Goal: Task Accomplishment & Management: Use online tool/utility

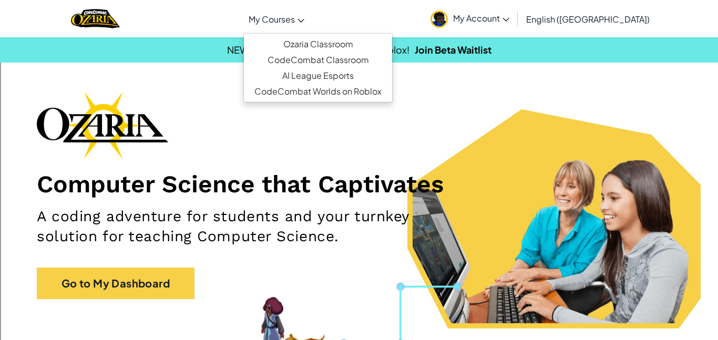
click at [310, 18] on link "My Courses" at bounding box center [276, 19] width 66 height 28
click at [359, 45] on link "Ozaria Classroom" at bounding box center [318, 44] width 148 height 16
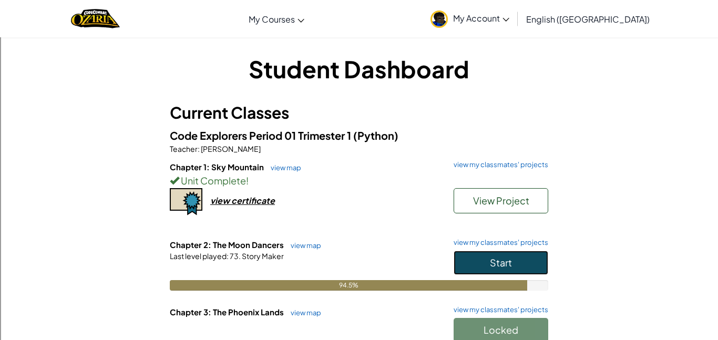
click at [526, 272] on button "Start" at bounding box center [501, 263] width 95 height 24
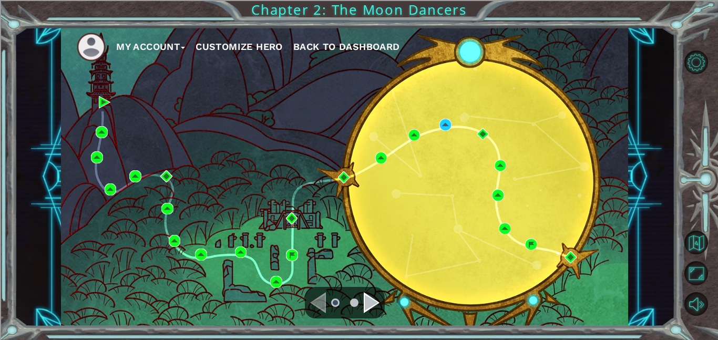
click at [376, 306] on div "Navigate to the next page" at bounding box center [372, 302] width 16 height 21
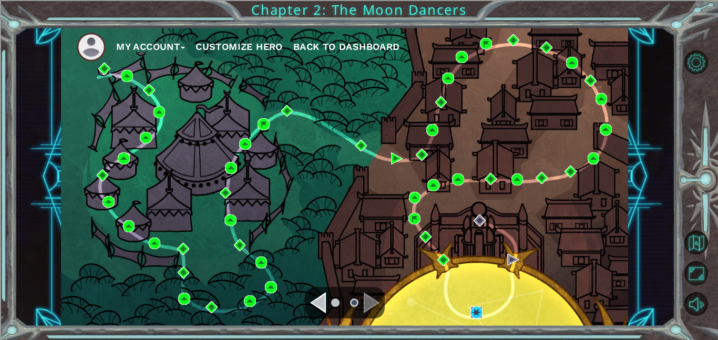
click at [473, 310] on img at bounding box center [477, 312] width 12 height 12
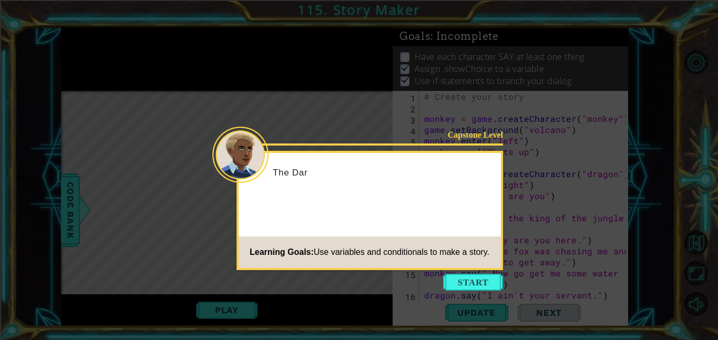
scroll to position [287, 0]
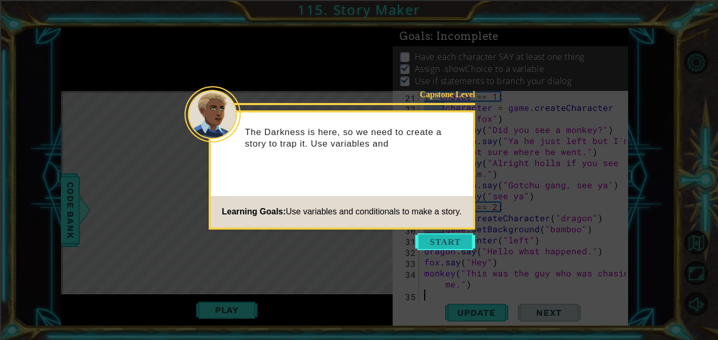
click at [448, 242] on button "Start" at bounding box center [445, 241] width 60 height 17
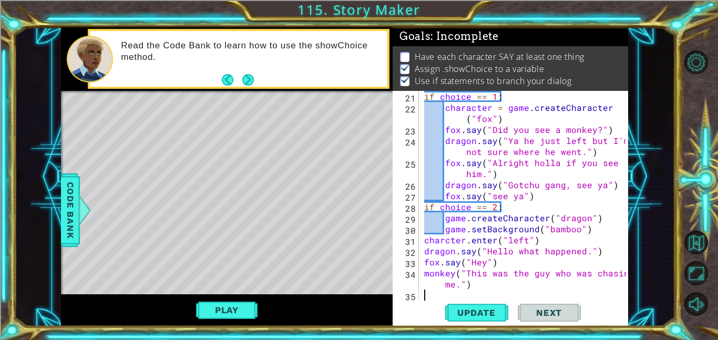
click at [547, 280] on div "if choice == 1 : character = game . createCharacter ( "fox" ) fox . say ( "Did …" at bounding box center [526, 207] width 209 height 232
click at [484, 314] on span "Update" at bounding box center [476, 313] width 59 height 11
click at [227, 320] on button "Play" at bounding box center [227, 310] width 62 height 20
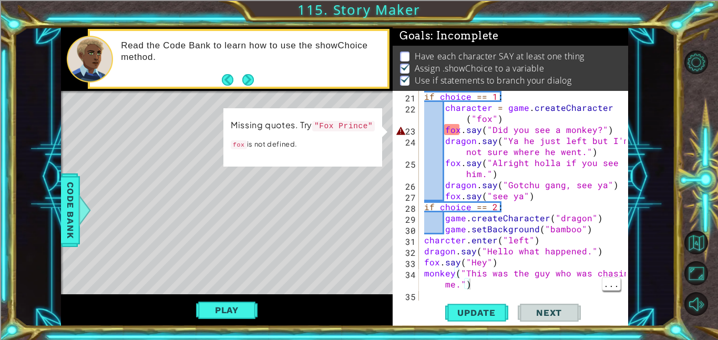
scroll to position [1, 0]
click at [509, 119] on div "if choice == 1 : character = game . createCharacter ( "fox" ) fox . say ( "Did …" at bounding box center [526, 207] width 209 height 232
type textarea "character = game.createCharacter("fox")"
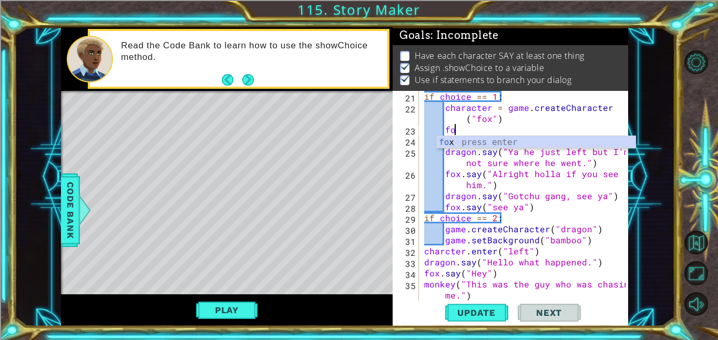
type textarea "f"
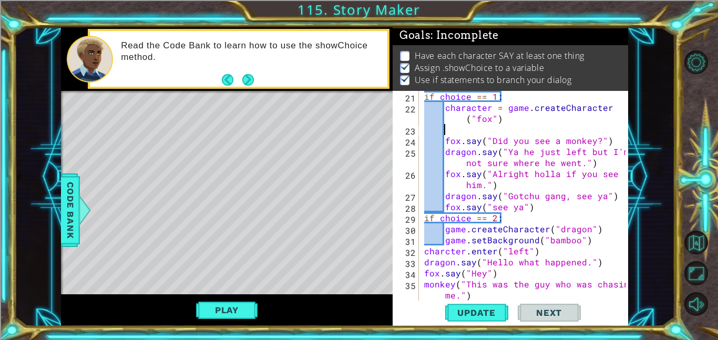
scroll to position [0, 1]
click at [64, 213] on span "Code Bank" at bounding box center [70, 210] width 17 height 64
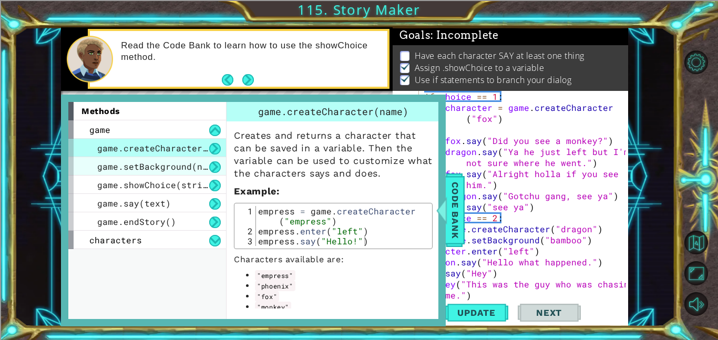
click at [170, 162] on span "game.setBackground(name)" at bounding box center [160, 166] width 126 height 11
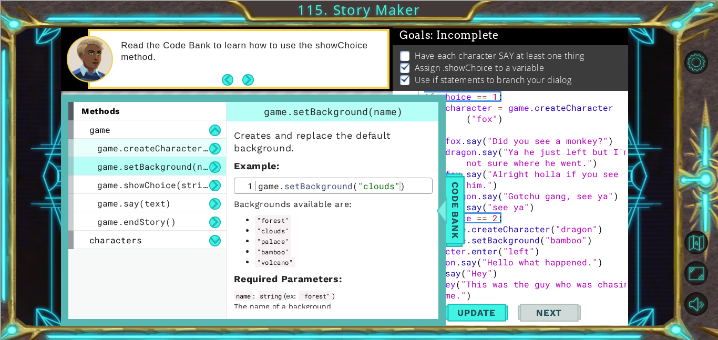
click at [161, 149] on span "game.createCharacter(name)" at bounding box center [165, 147] width 137 height 11
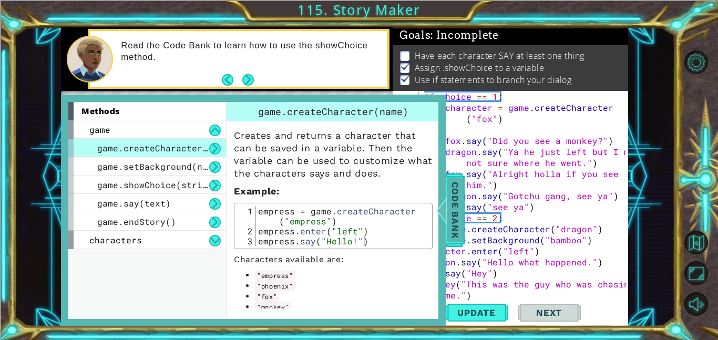
click at [456, 202] on span "Code Bank" at bounding box center [455, 210] width 17 height 64
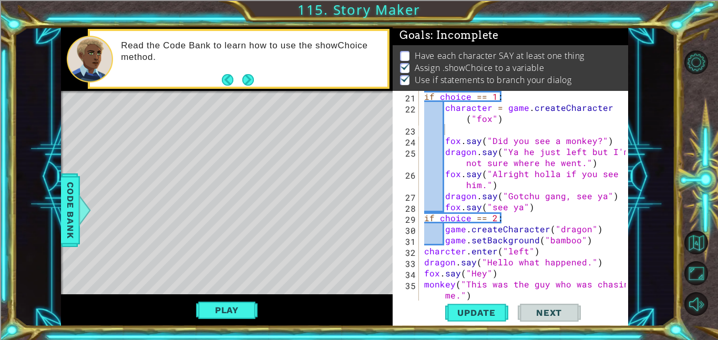
click at [462, 132] on div "if choice == 1 : character = game . createCharacter ( "fox" ) fox . say ( "Did …" at bounding box center [526, 207] width 209 height 232
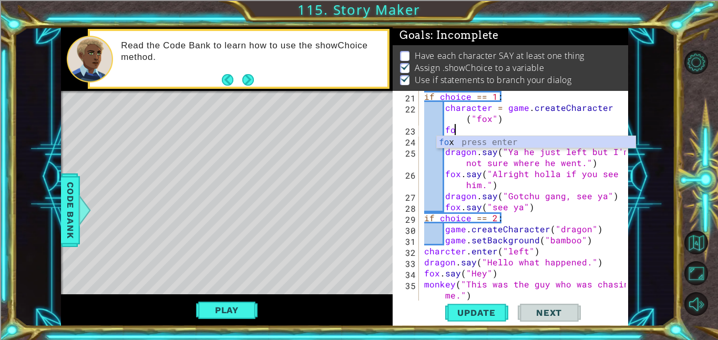
scroll to position [0, 2]
click at [70, 195] on span "Code Bank" at bounding box center [70, 210] width 17 height 64
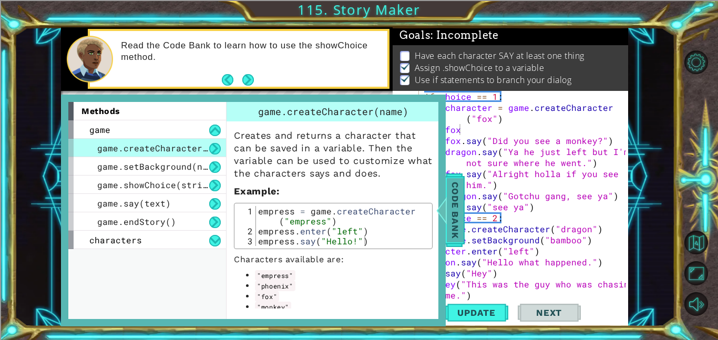
click at [445, 206] on div at bounding box center [441, 211] width 13 height 32
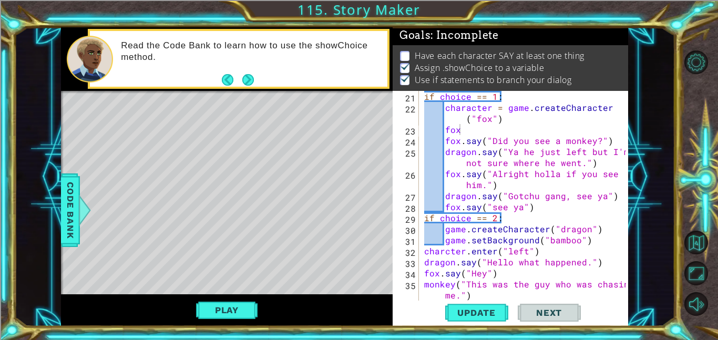
click at [476, 130] on div "if choice == 1 : character = game . createCharacter ( "fox" ) fox fox . say ( "…" at bounding box center [526, 207] width 209 height 232
click at [71, 207] on span "Code Bank" at bounding box center [70, 210] width 17 height 64
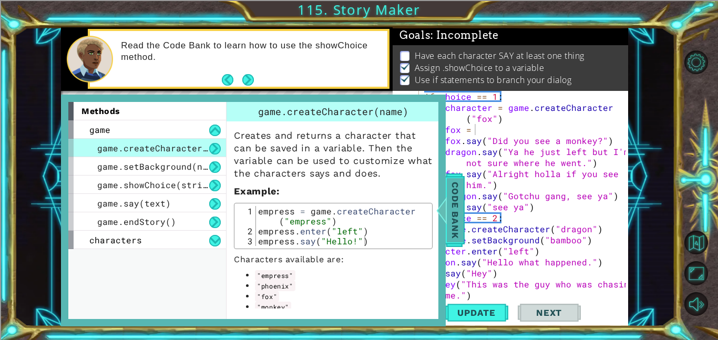
click at [451, 191] on span "Code Bank" at bounding box center [455, 210] width 17 height 64
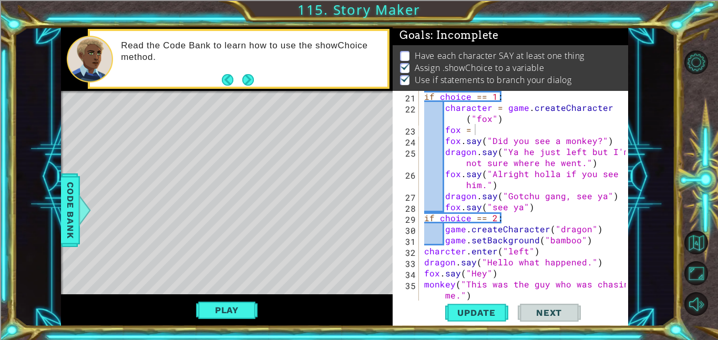
click at [482, 130] on div "if choice == 1 : character = game . createCharacter ( "fox" ) fox = fox . say (…" at bounding box center [526, 207] width 209 height 232
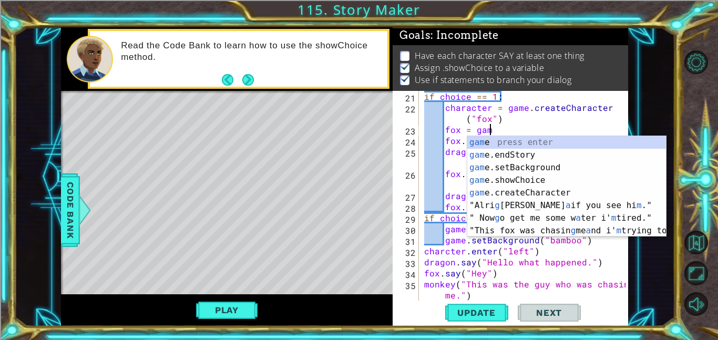
scroll to position [0, 4]
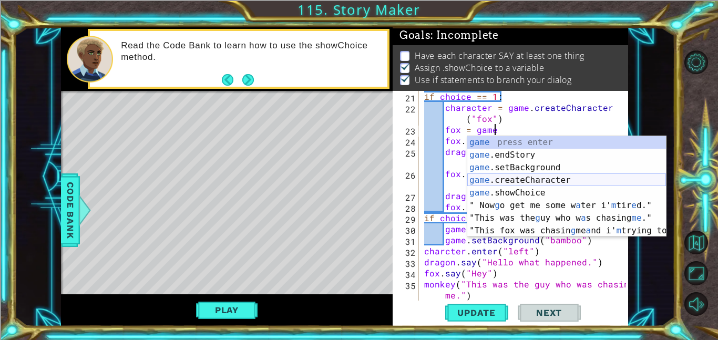
click at [545, 175] on div "game press enter game .endStory press enter game .setBackground press enter gam…" at bounding box center [566, 199] width 199 height 126
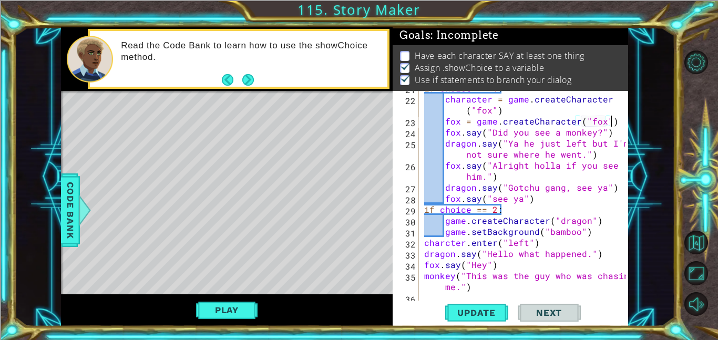
scroll to position [294, 0]
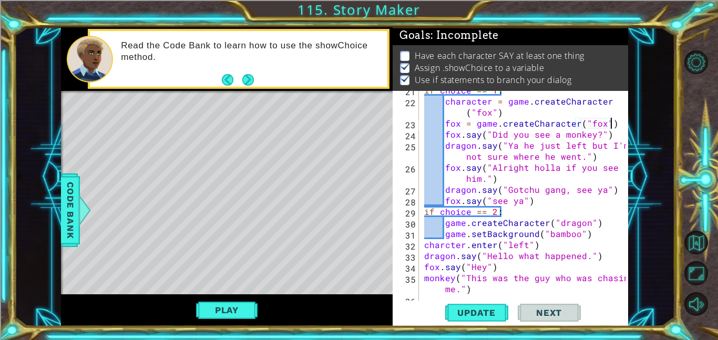
click at [546, 205] on div "if choice == 1 : character = game . createCharacter ( "fox" ) fox = game . crea…" at bounding box center [526, 201] width 209 height 232
type textarea "fox.say("see ya")"
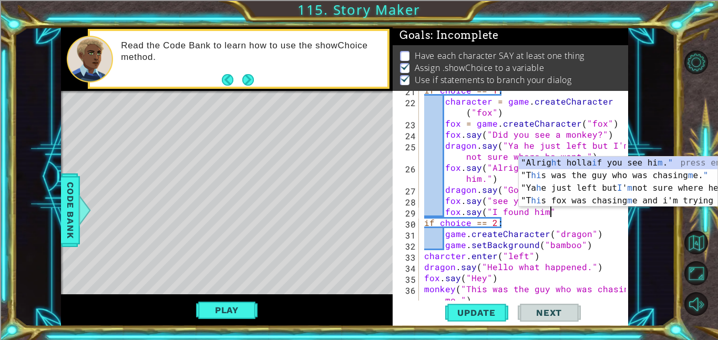
scroll to position [0, 7]
type textarea "fox.say("I found him")"
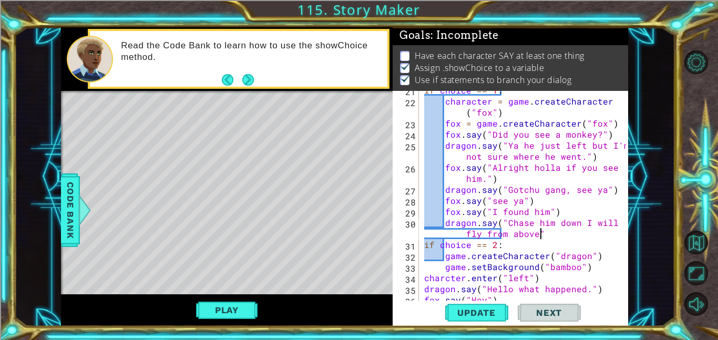
scroll to position [0, 16]
type textarea "dragon.say("Chase him down I will fly from above.")"
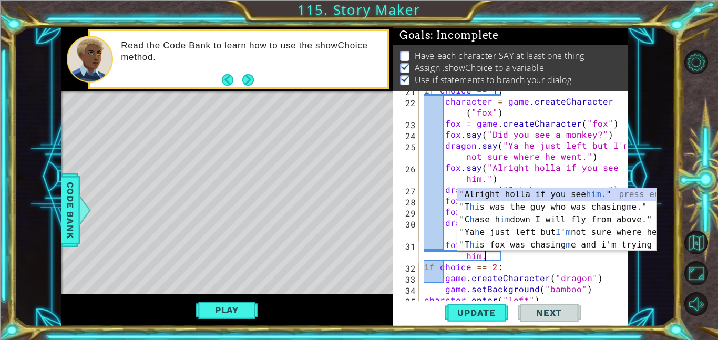
scroll to position [0, 14]
type textarea "fox.say("Alright yell when you catch him.")"
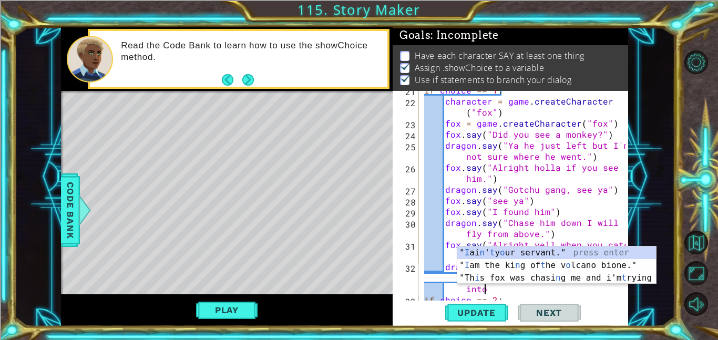
scroll to position [0, 22]
type textarea "dragon.say("I'm near him he went into a hole that we can't fit into")"
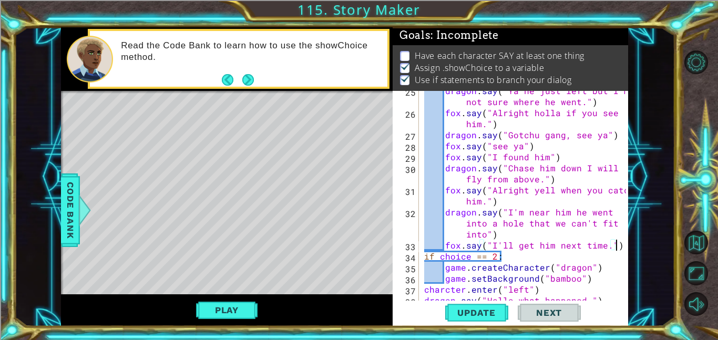
scroll to position [397, 0]
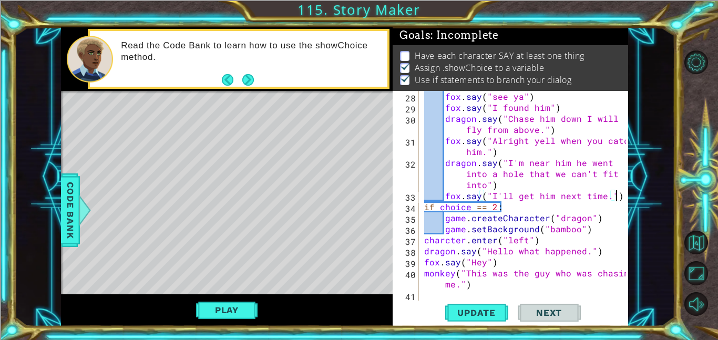
type textarea "fox.say("I'll get him next time.")"
click at [471, 296] on div "fox . say ( "see ya" ) fox . say ( "I found him" ) dragon . say ( "Chase him do…" at bounding box center [526, 207] width 209 height 232
click at [492, 298] on div "fox . say ( "see ya" ) fox . say ( "I found him" ) dragon . say ( "Chase him do…" at bounding box center [526, 207] width 209 height 232
click at [478, 287] on div "fox . say ( "see ya" ) fox . say ( "I found him" ) dragon . say ( "Chase him do…" at bounding box center [526, 207] width 209 height 232
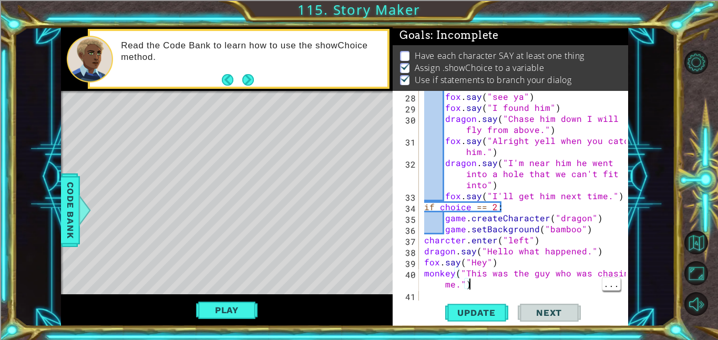
click at [452, 271] on div "fox . say ( "see ya" ) fox . say ( "I found him" ) dragon . say ( "Chase him do…" at bounding box center [526, 207] width 209 height 232
type textarea "monkey.say("This was the guy who was chasing me.")"
click at [514, 288] on div "fox . say ( "see ya" ) fox . say ( "I found him" ) dragon . say ( "Chase him do…" at bounding box center [526, 207] width 209 height 232
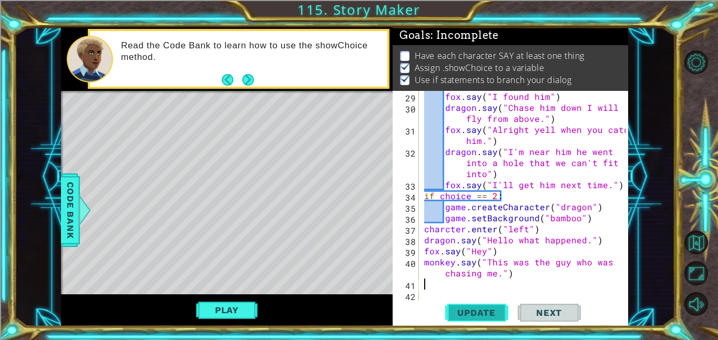
click at [483, 317] on span "Update" at bounding box center [476, 313] width 59 height 11
click at [214, 306] on button "Play" at bounding box center [227, 310] width 62 height 20
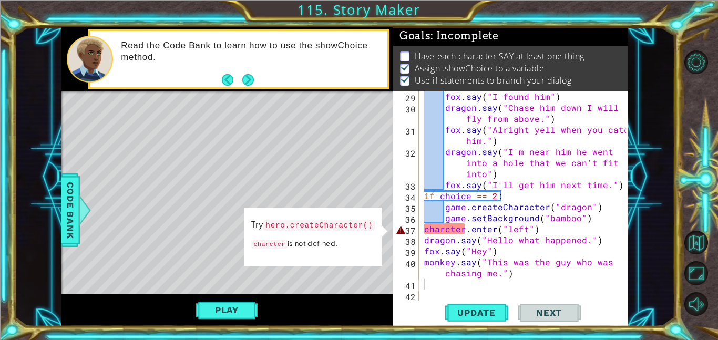
scroll to position [1, 0]
click at [424, 229] on div "fox . say ( "I found him" ) dragon . say ( "Chase him down I will fly from abov…" at bounding box center [526, 207] width 209 height 232
click at [464, 232] on div "fox . say ( "I found him" ) dragon . say ( "Chase him down I will fly from abov…" at bounding box center [526, 207] width 209 height 232
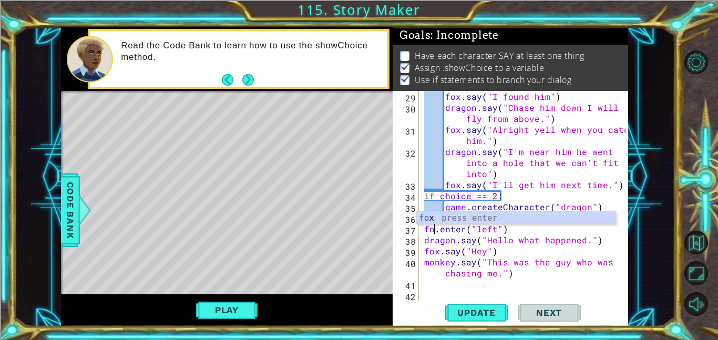
scroll to position [0, 1]
click at [541, 249] on div "fox . say ( "I found him" ) dragon . say ( "Chase him down I will fly from abov…" at bounding box center [526, 207] width 209 height 232
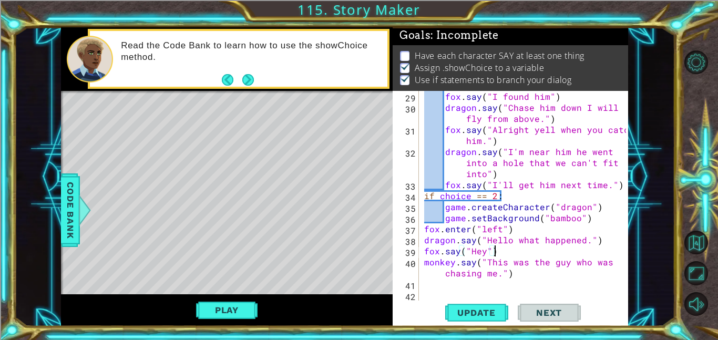
click at [521, 230] on div "fox . say ( "I found him" ) dragon . say ( "Chase him down I will fly from abov…" at bounding box center [526, 207] width 209 height 232
type textarea "fox.enter("left")"
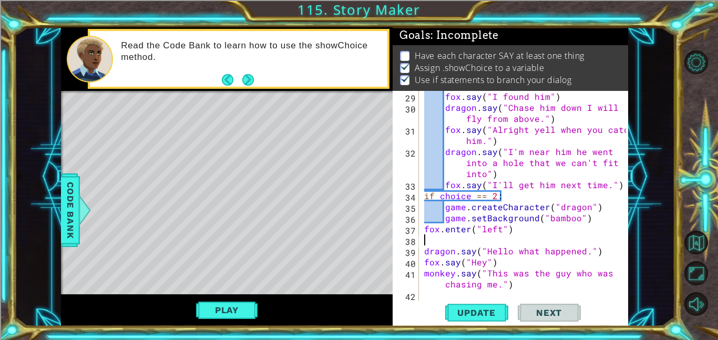
type textarea "f"
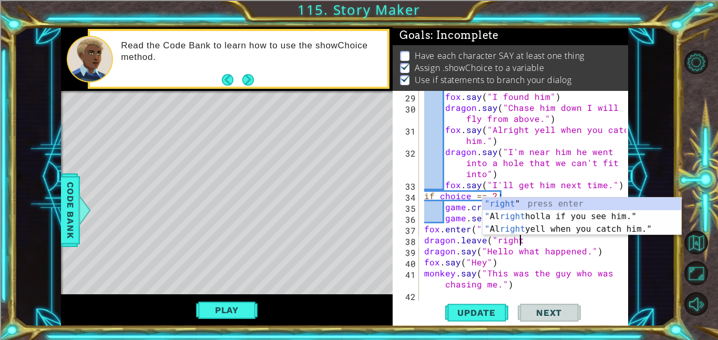
scroll to position [0, 6]
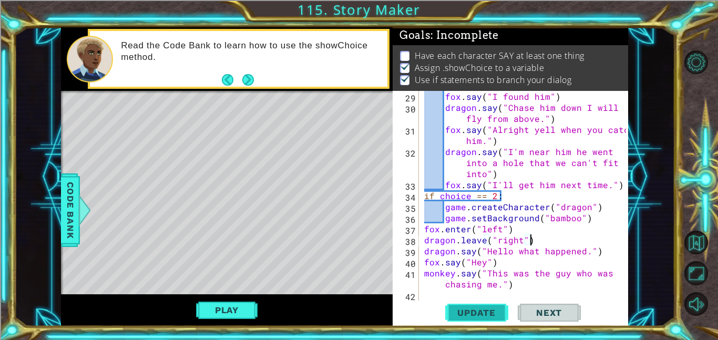
type textarea "dragon.leave("right")"
click at [494, 322] on button "Update" at bounding box center [476, 313] width 63 height 24
click at [232, 295] on div "Play" at bounding box center [227, 310] width 332 height 32
click at [225, 308] on button "Play" at bounding box center [227, 310] width 62 height 20
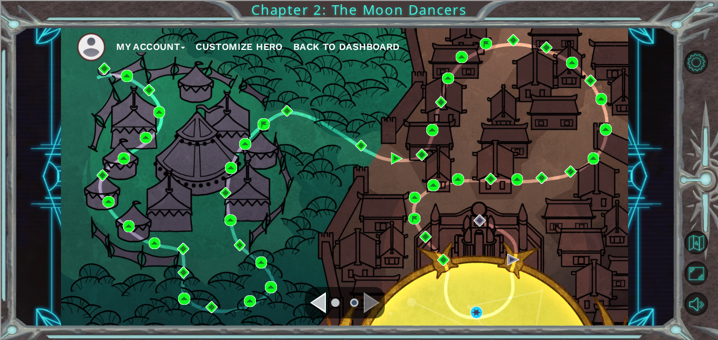
click at [370, 304] on div "Navigate to the next page" at bounding box center [372, 302] width 16 height 21
click at [475, 310] on img at bounding box center [477, 312] width 12 height 12
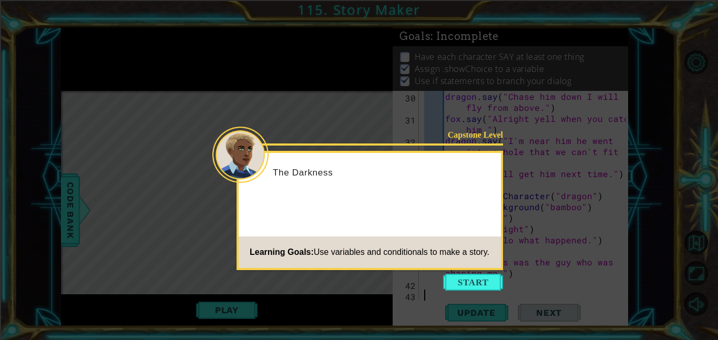
scroll to position [420, 0]
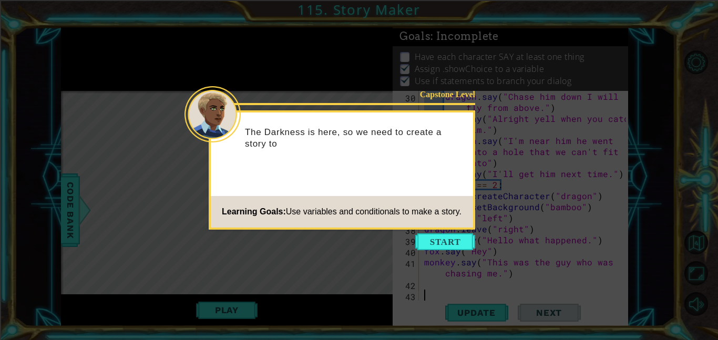
click at [487, 281] on icon at bounding box center [359, 170] width 718 height 340
click at [453, 253] on icon at bounding box center [359, 170] width 718 height 340
click at [458, 235] on button "Start" at bounding box center [445, 241] width 60 height 17
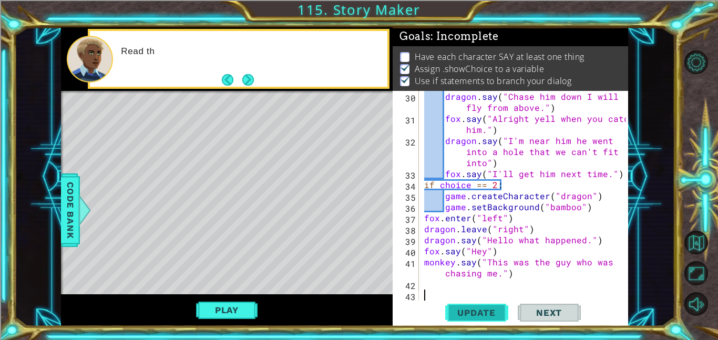
click at [483, 304] on button "Update" at bounding box center [476, 313] width 63 height 24
click at [222, 312] on button "Play" at bounding box center [227, 310] width 62 height 20
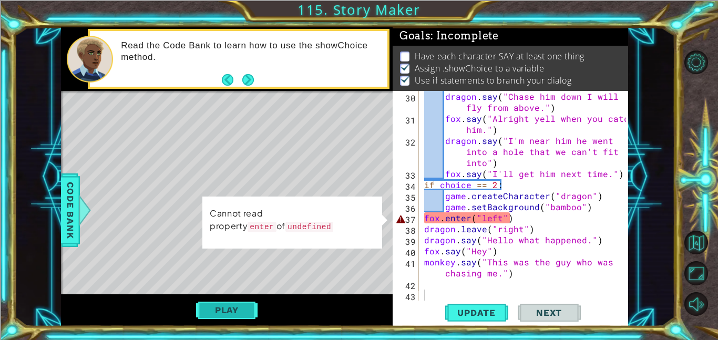
scroll to position [1, 0]
click at [64, 231] on span "Code Bank" at bounding box center [70, 210] width 17 height 64
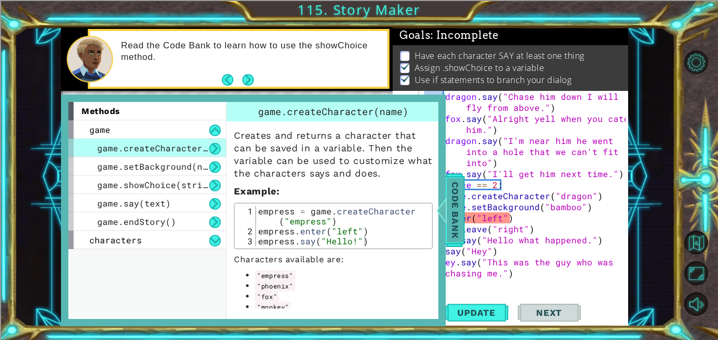
click at [449, 202] on span "Code Bank" at bounding box center [455, 210] width 17 height 64
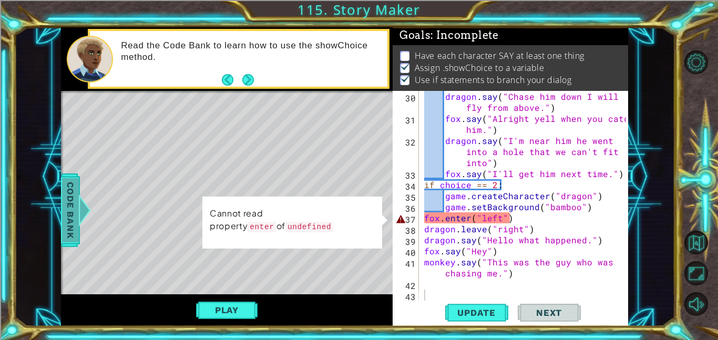
click at [65, 242] on span "Code Bank" at bounding box center [70, 210] width 17 height 64
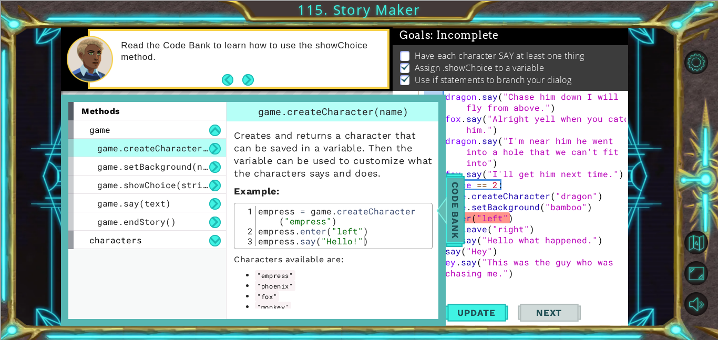
click at [453, 209] on span "Code Bank" at bounding box center [455, 210] width 17 height 64
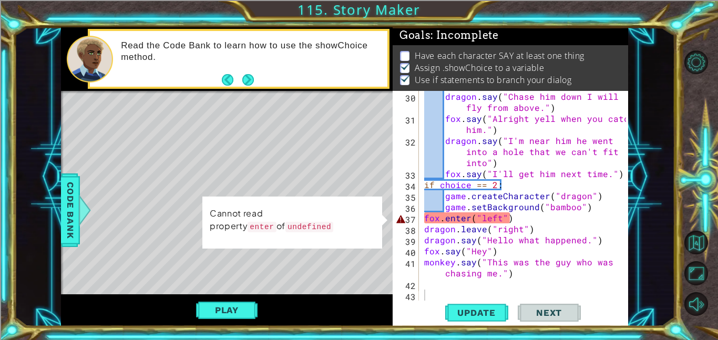
click at [471, 219] on div "dragon . say ( "Chase him down I will fly from above." ) fox . say ( "Alright y…" at bounding box center [526, 212] width 209 height 243
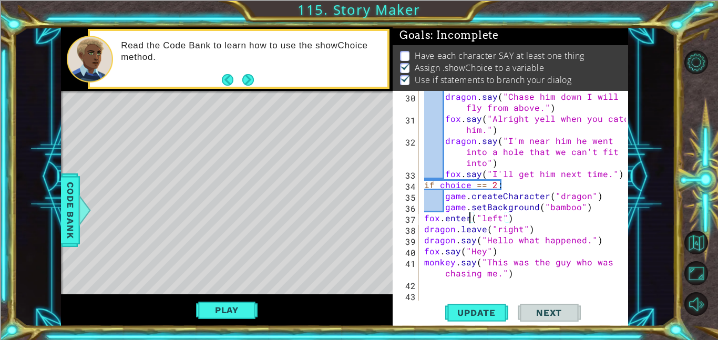
scroll to position [0, 3]
click at [241, 304] on button "Play" at bounding box center [227, 310] width 62 height 20
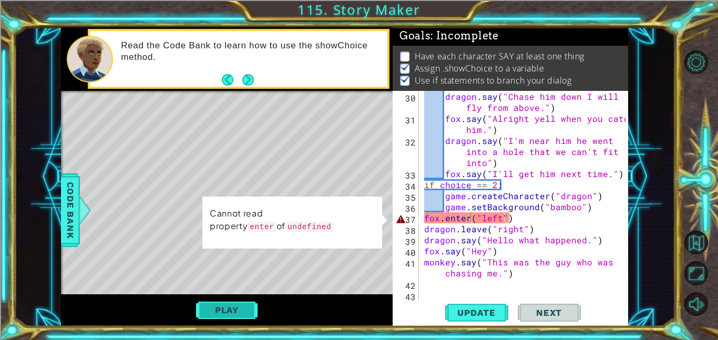
scroll to position [1, 0]
click at [471, 219] on div "dragon . say ( "Chase him down I will fly from above." ) fox . say ( "Alright y…" at bounding box center [526, 212] width 209 height 243
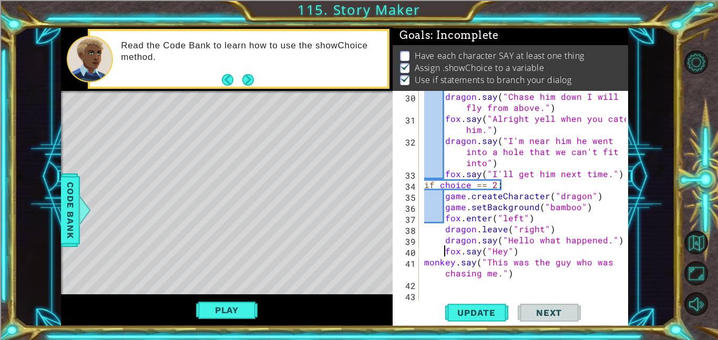
click at [426, 261] on div "dragon . say ( "Chase him down I will fly from above." ) fox . say ( "Alright y…" at bounding box center [526, 212] width 209 height 243
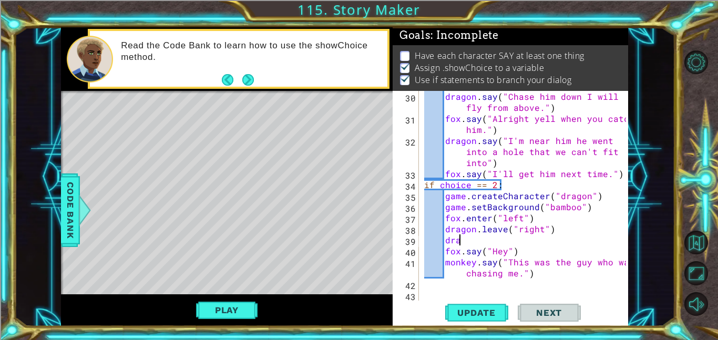
type textarea "d"
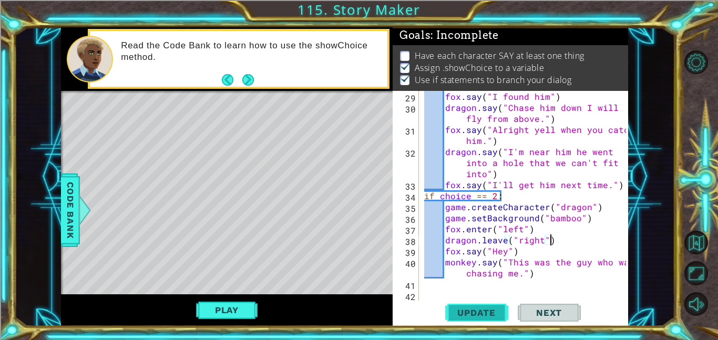
click at [495, 318] on button "Update" at bounding box center [476, 313] width 63 height 24
click at [226, 320] on button "Play" at bounding box center [227, 310] width 62 height 20
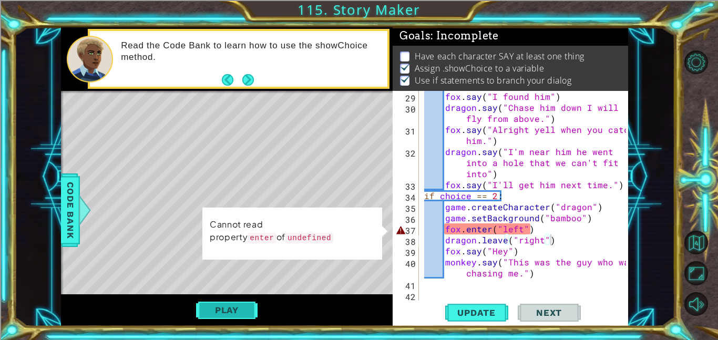
scroll to position [1, 0]
click at [70, 211] on span "Code Bank" at bounding box center [70, 210] width 17 height 64
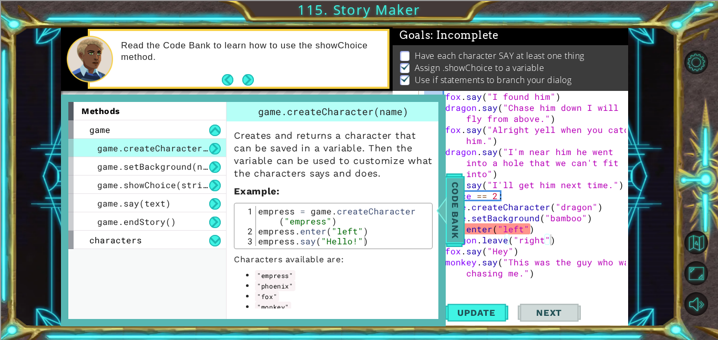
click at [454, 215] on span "Code Bank" at bounding box center [455, 210] width 17 height 64
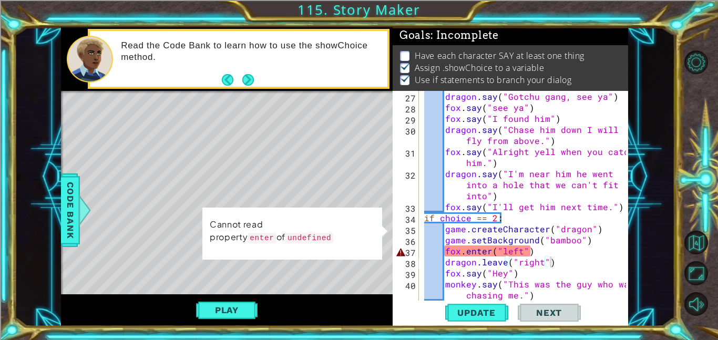
scroll to position [386, 0]
click at [599, 230] on div "dragon . say ( "Gotchu gang, see ya" ) fox . say ( "see ya" ) fox . say ( "I fo…" at bounding box center [526, 207] width 209 height 232
click at [592, 238] on div "dragon . say ( "Gotchu gang, see ya" ) fox . say ( "see ya" ) fox . say ( "I fo…" at bounding box center [526, 207] width 209 height 232
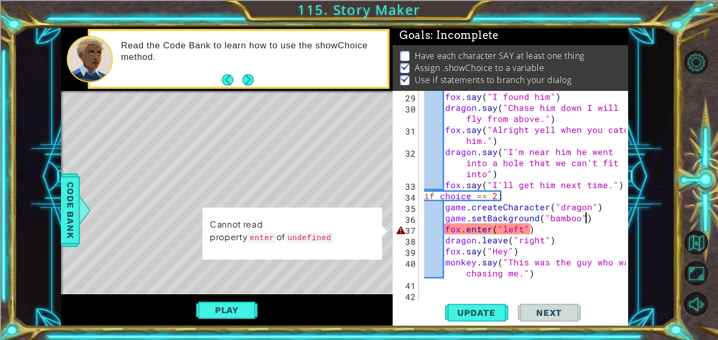
scroll to position [408, 0]
click at [581, 205] on div "fox . say ( "I found him" ) dragon . say ( "Chase him down I will fly from abov…" at bounding box center [526, 207] width 209 height 232
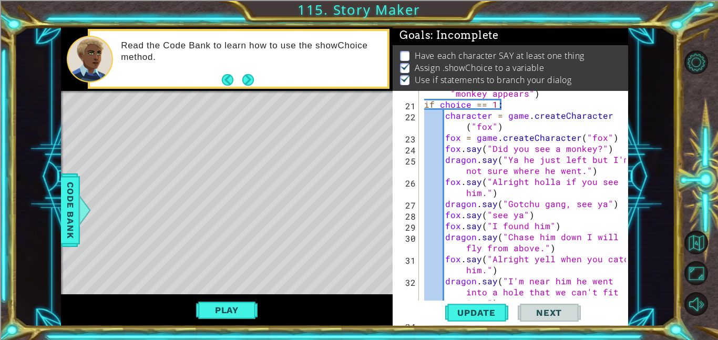
scroll to position [275, 0]
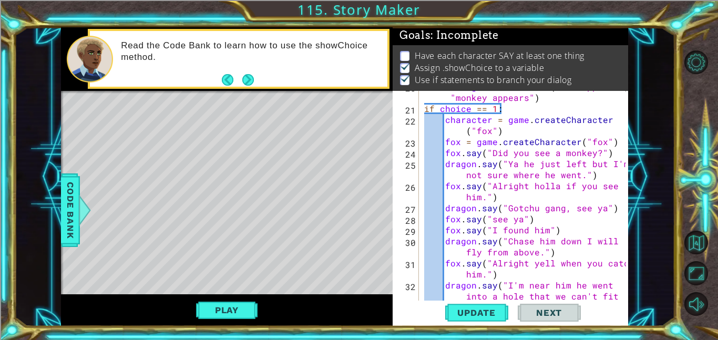
click at [446, 120] on div "choice = game . showChoice ( "fox appears" , "monkey appears" ) if choice == 1 …" at bounding box center [526, 213] width 209 height 265
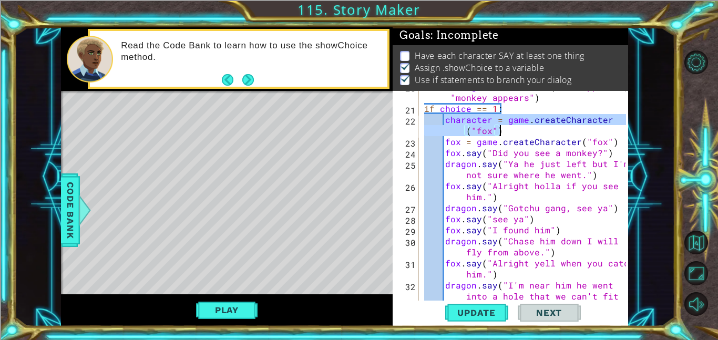
drag, startPoint x: 446, startPoint y: 120, endPoint x: 551, endPoint y: 134, distance: 106.5
click at [551, 134] on div "choice = game . showChoice ( "fox appears" , "monkey appears" ) if choice == 1 …" at bounding box center [526, 213] width 209 height 265
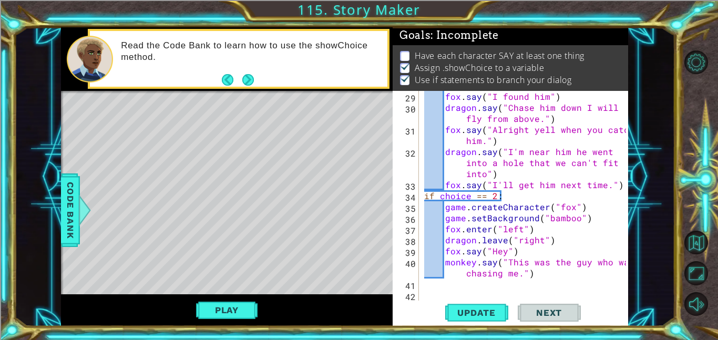
scroll to position [408, 0]
click at [446, 210] on div "fox . say ( "I found him" ) dragon . say ( "Chase him down I will fly from abov…" at bounding box center [526, 207] width 209 height 232
type textarea "game.createCharacter("fox")"
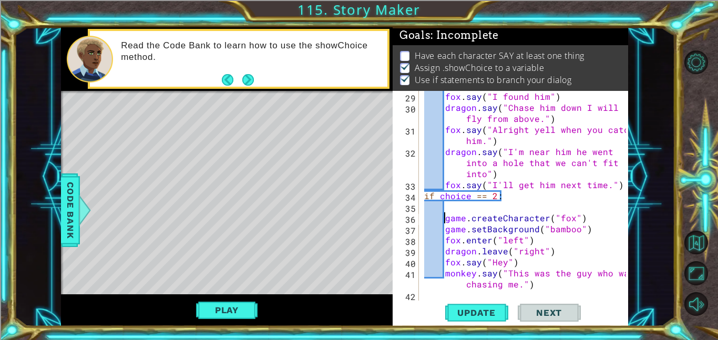
click at [448, 204] on div "fox . say ( "I found him" ) dragon . say ( "Chase him down I will fly from abov…" at bounding box center [526, 207] width 209 height 232
paste textarea "character = game.createCharacter("fox")"
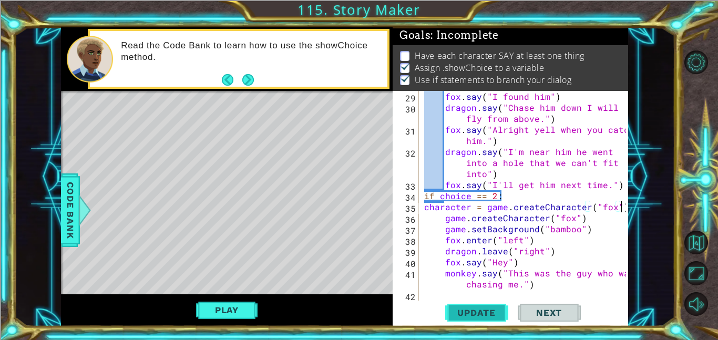
click at [464, 315] on span "Update" at bounding box center [476, 313] width 59 height 11
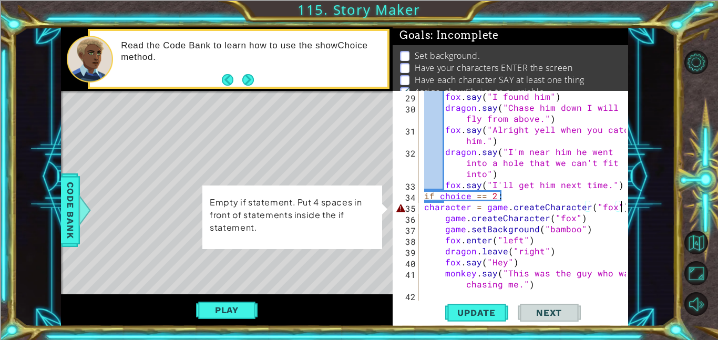
click at [422, 208] on div "fox . say ( "I found him" ) dragon . say ( "Chase him down I will fly from abov…" at bounding box center [526, 207] width 209 height 232
type textarea "character = game.createCharacter("fox")"
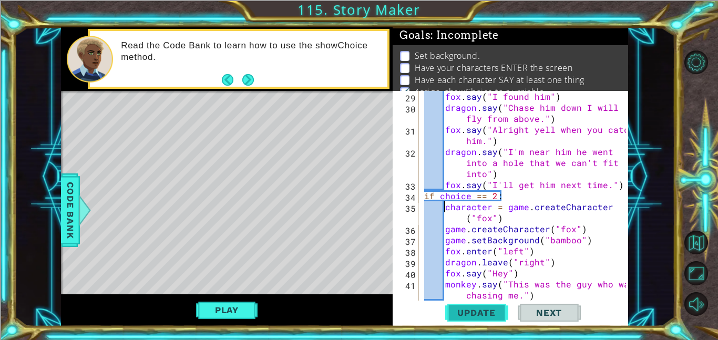
click at [467, 312] on span "Update" at bounding box center [476, 313] width 59 height 11
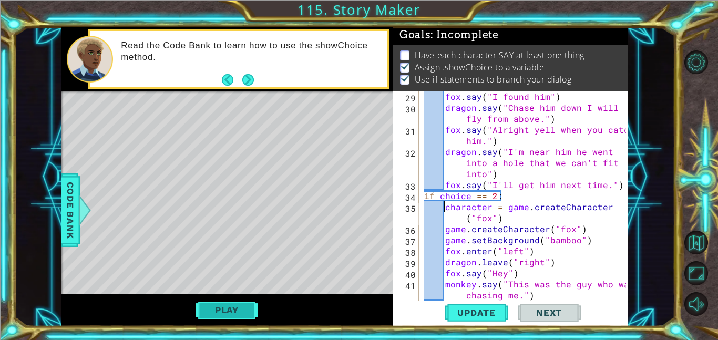
click at [249, 316] on button "Play" at bounding box center [227, 310] width 62 height 20
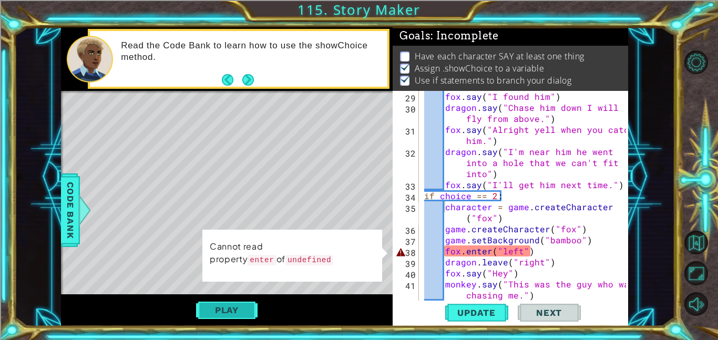
scroll to position [1, 0]
